Goal: Task Accomplishment & Management: Use online tool/utility

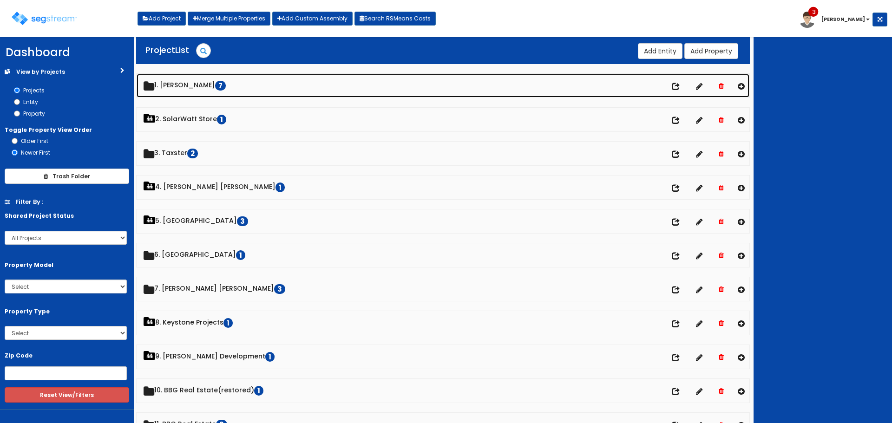
drag, startPoint x: 198, startPoint y: 82, endPoint x: 197, endPoint y: 109, distance: 26.5
click at [198, 82] on link "1. [PERSON_NAME] 7" at bounding box center [443, 86] width 613 height 24
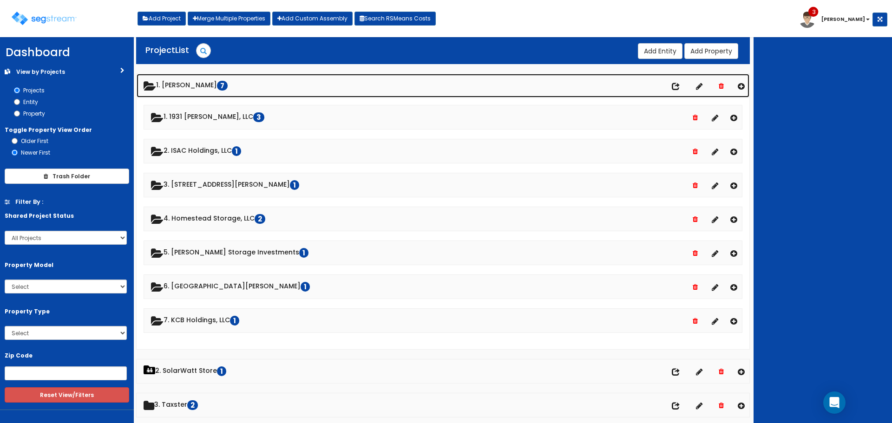
click at [198, 87] on link "1. [PERSON_NAME] 7" at bounding box center [443, 86] width 613 height 24
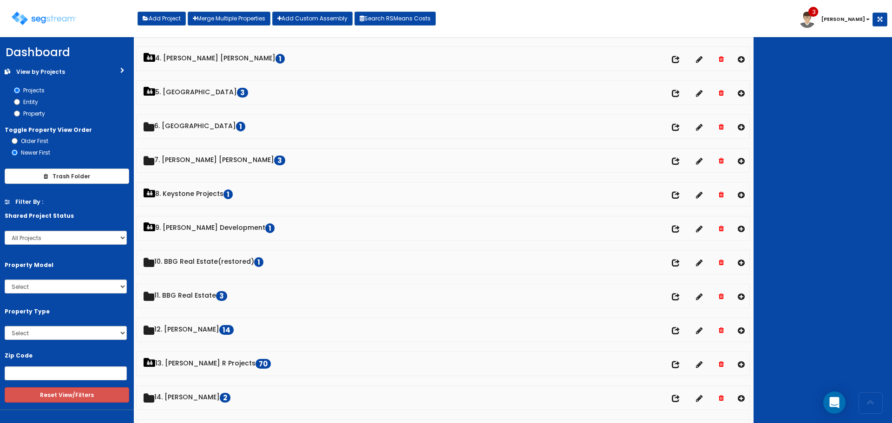
scroll to position [232, 0]
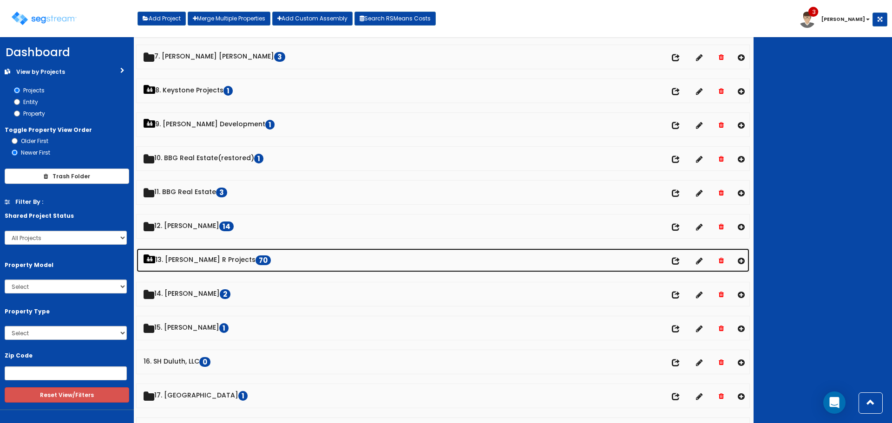
click at [200, 258] on link "13. [PERSON_NAME] R Projects 70" at bounding box center [443, 261] width 613 height 24
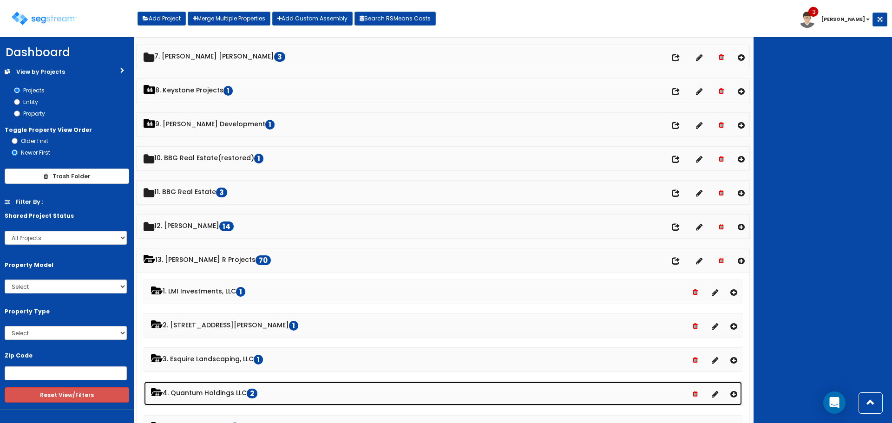
click at [209, 388] on link "4. Quantum Holdings LLC 2" at bounding box center [443, 394] width 598 height 24
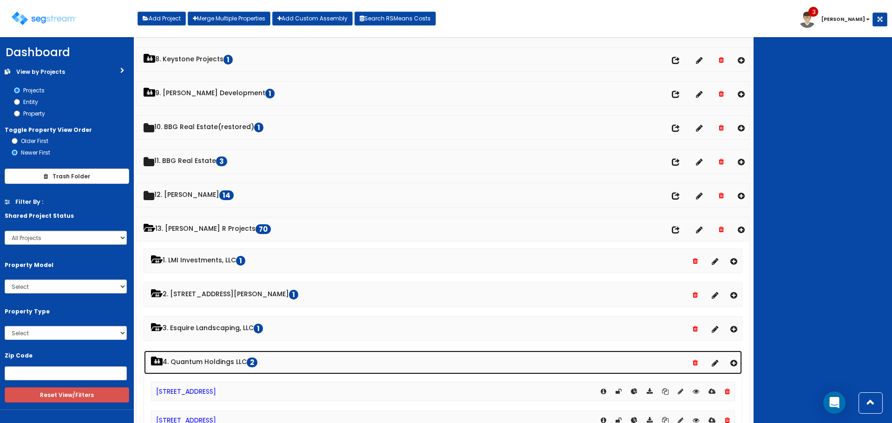
scroll to position [325, 0]
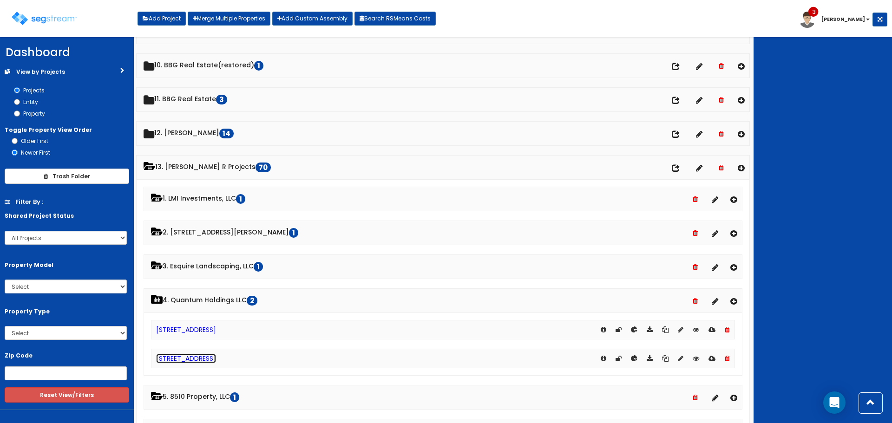
click at [173, 360] on link "[STREET_ADDRESS]" at bounding box center [186, 358] width 60 height 9
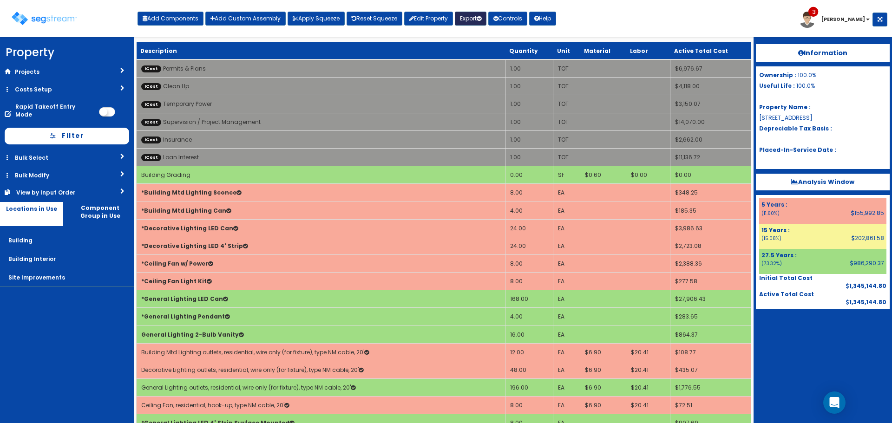
click at [471, 14] on button "Export" at bounding box center [471, 19] width 32 height 14
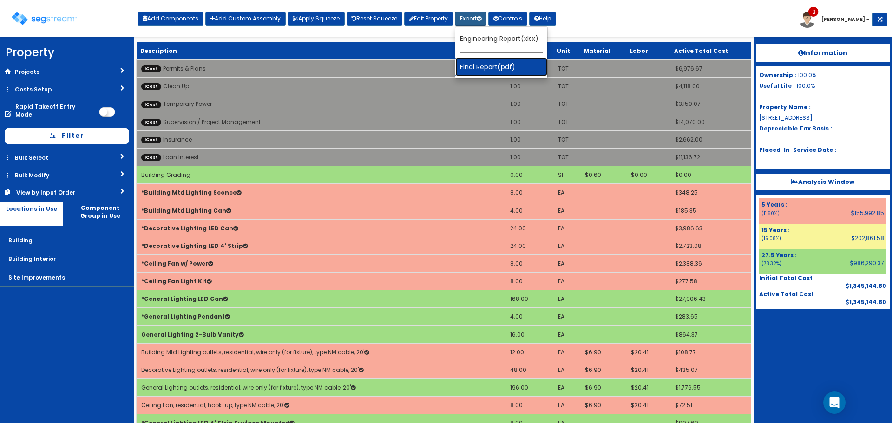
click at [495, 67] on link "Final Report(pdf)" at bounding box center [501, 67] width 92 height 19
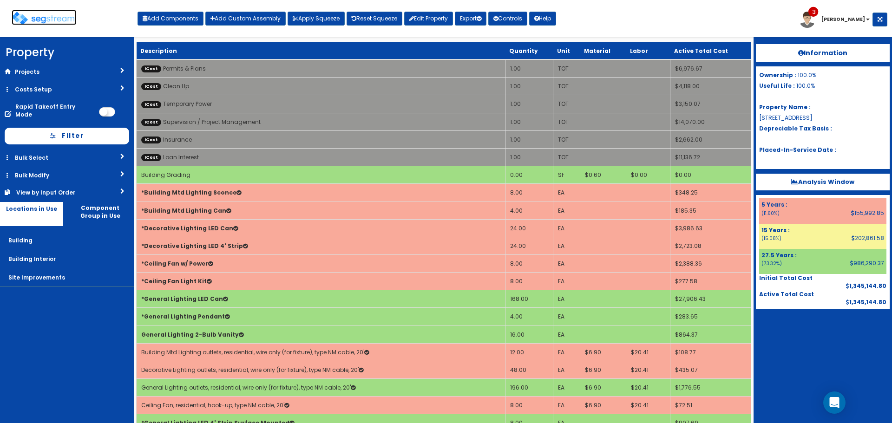
click at [64, 13] on img at bounding box center [44, 18] width 65 height 13
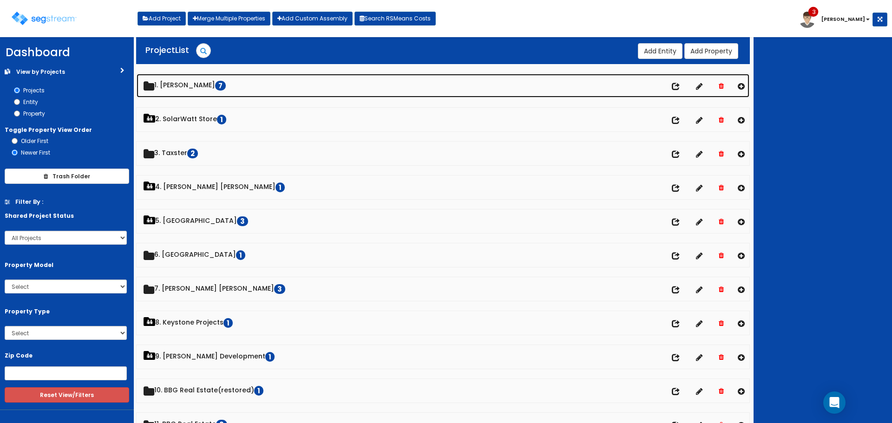
click at [203, 86] on link "1. [PERSON_NAME] 7" at bounding box center [443, 86] width 613 height 24
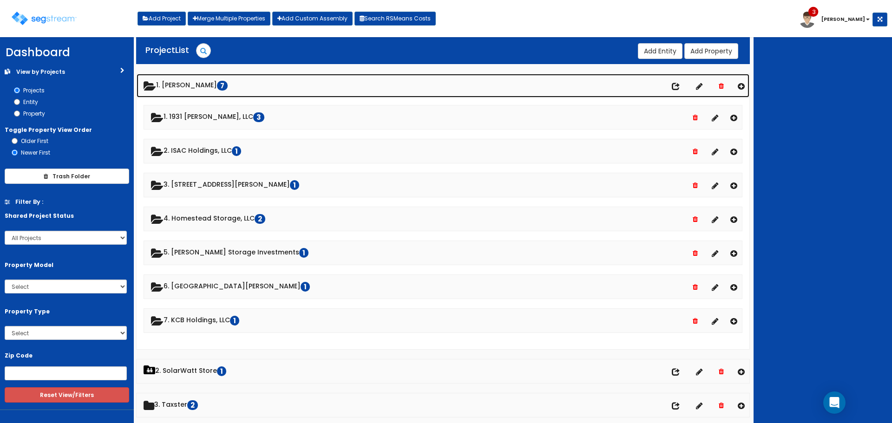
click at [192, 85] on link "1. [PERSON_NAME] 7" at bounding box center [443, 86] width 613 height 24
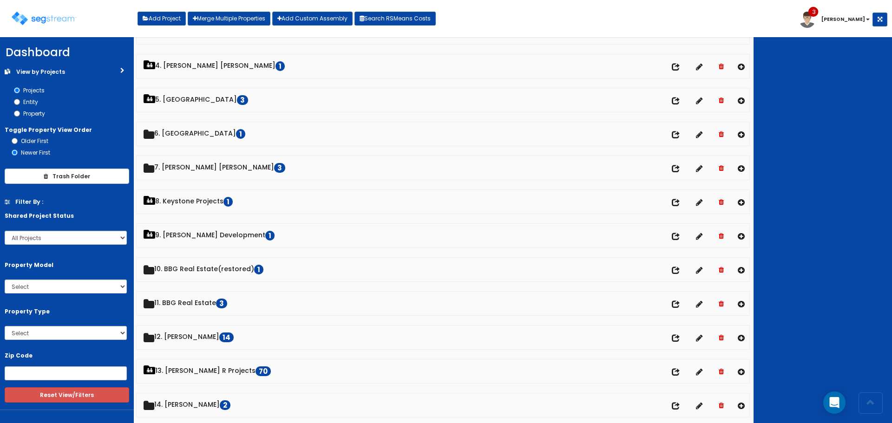
scroll to position [279, 0]
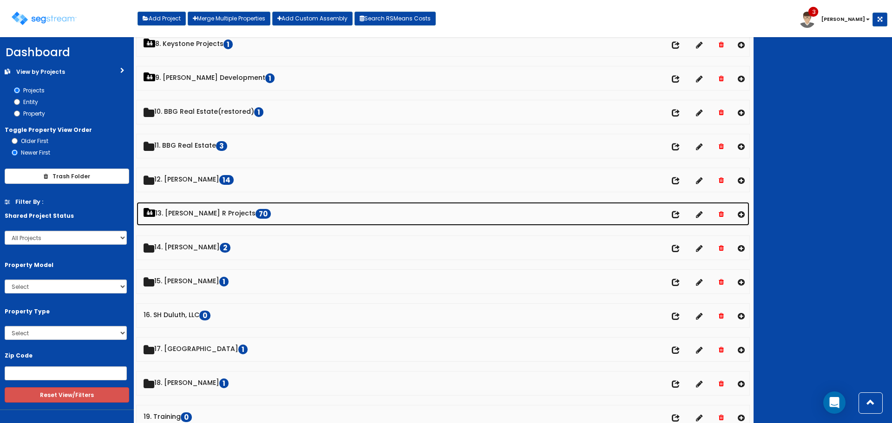
click at [201, 213] on link "13. [PERSON_NAME] R Projects 70" at bounding box center [443, 214] width 613 height 24
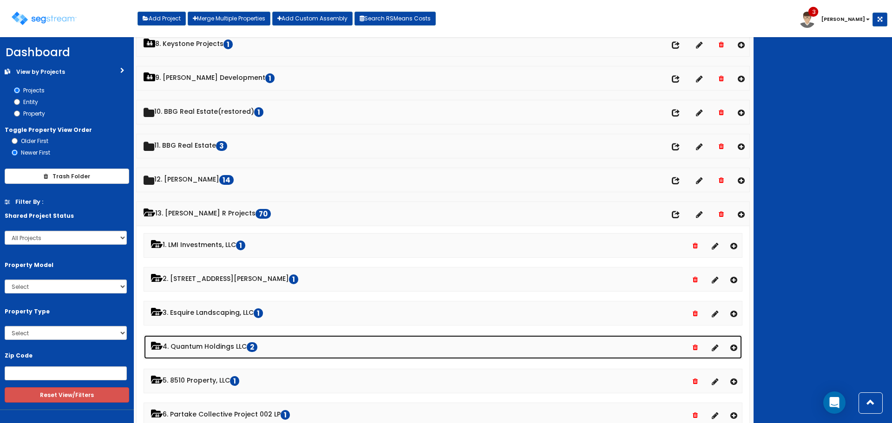
click at [203, 349] on link "4. Quantum Holdings LLC 2" at bounding box center [443, 347] width 598 height 24
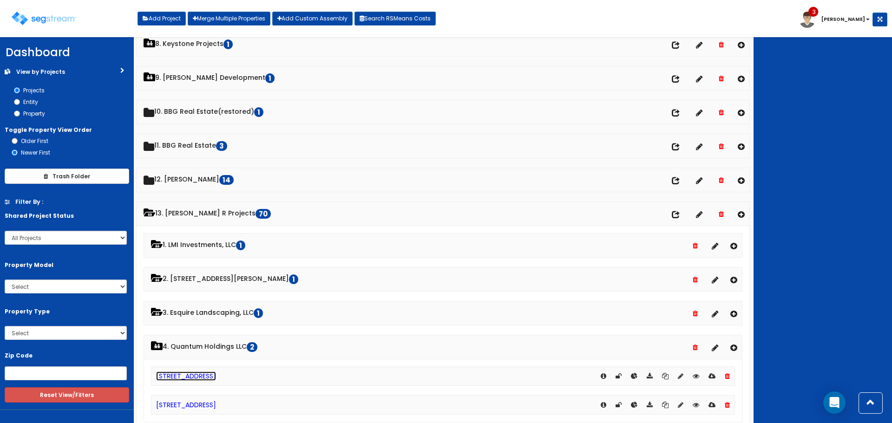
drag, startPoint x: 192, startPoint y: 374, endPoint x: 198, endPoint y: 375, distance: 5.7
click at [192, 374] on link "[STREET_ADDRESS]" at bounding box center [186, 376] width 60 height 9
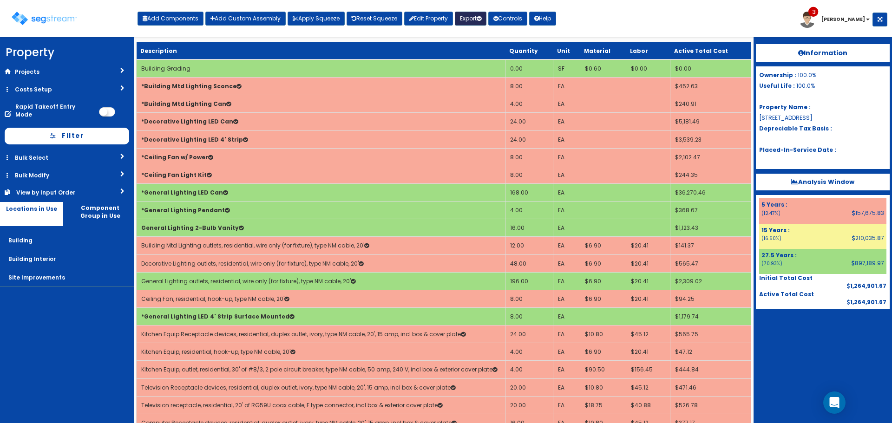
click at [472, 18] on button "Export" at bounding box center [471, 19] width 32 height 14
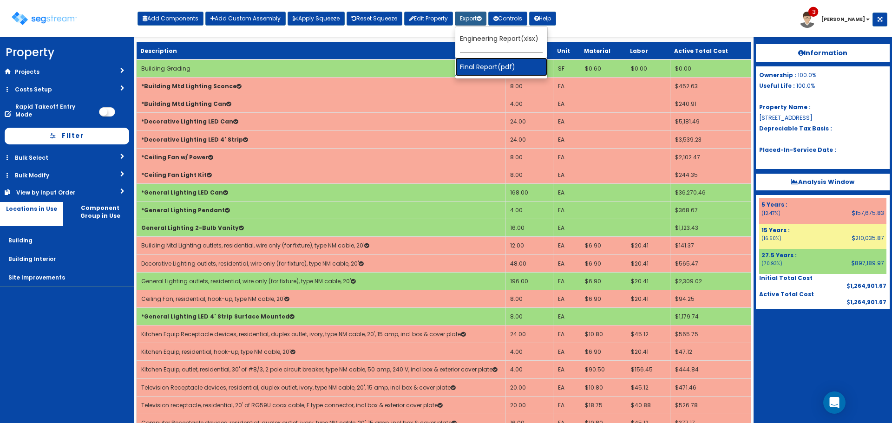
click at [493, 67] on link "Final Report(pdf)" at bounding box center [501, 67] width 92 height 19
